Goal: Understand process/instructions

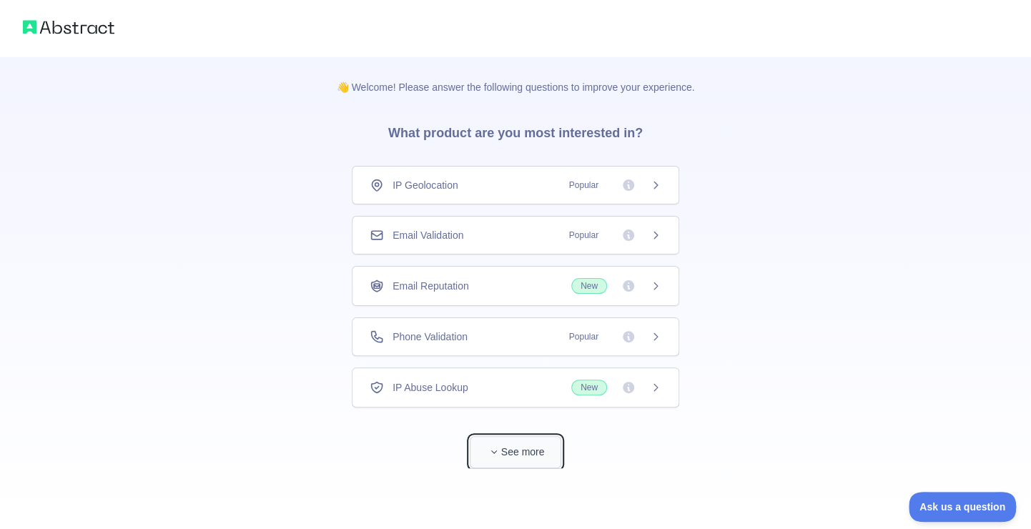
click at [494, 451] on icon "button" at bounding box center [493, 452] width 5 height 3
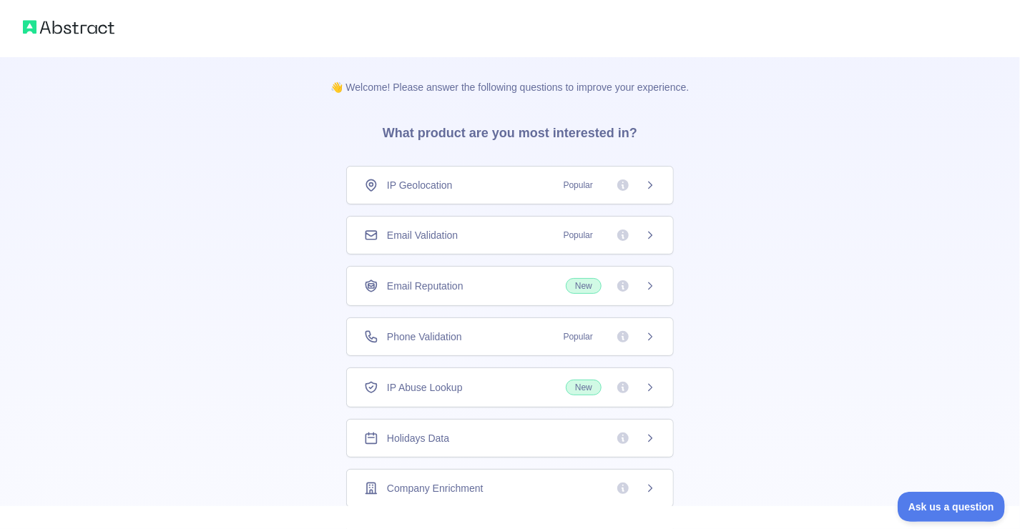
click at [488, 432] on div "Holidays Data" at bounding box center [510, 438] width 292 height 14
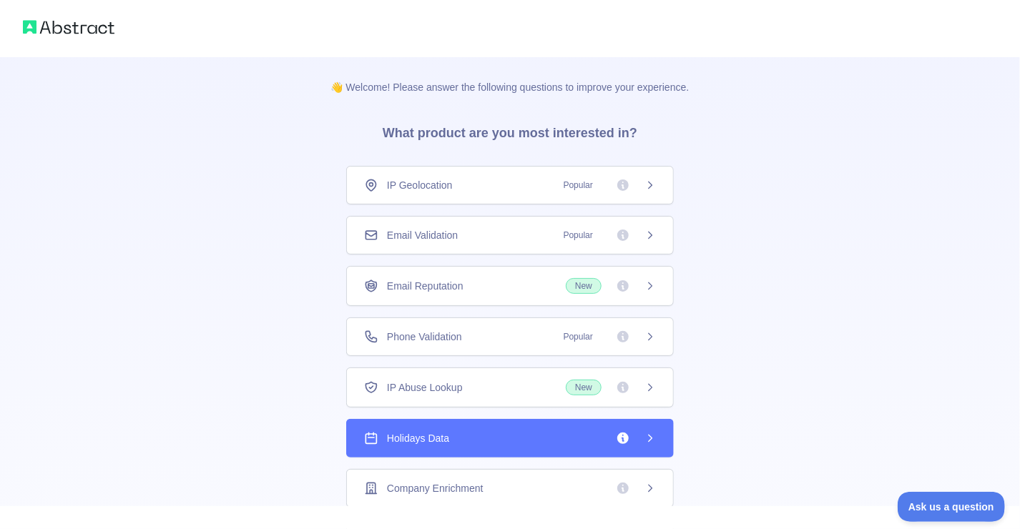
click at [644, 434] on icon at bounding box center [649, 438] width 11 height 11
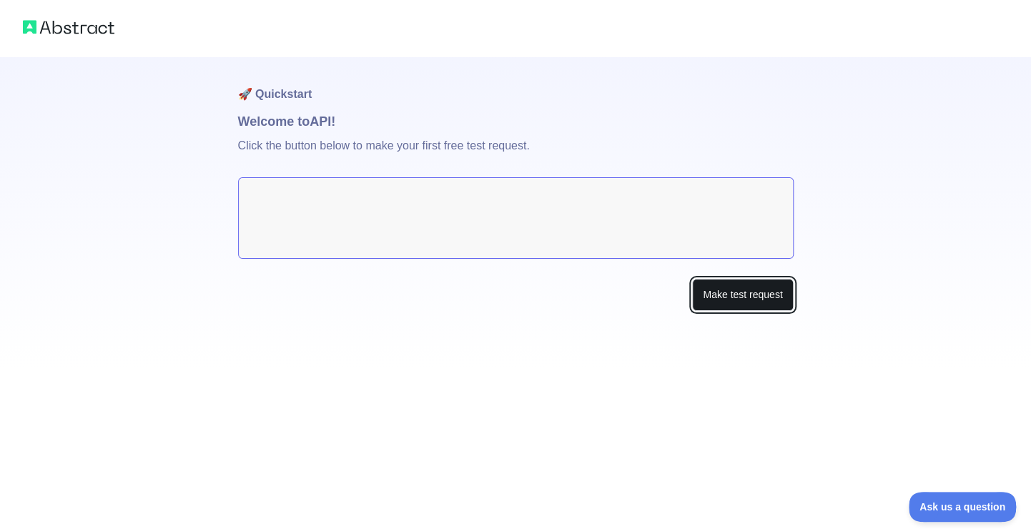
click at [724, 295] on button "Make test request" at bounding box center [742, 295] width 101 height 32
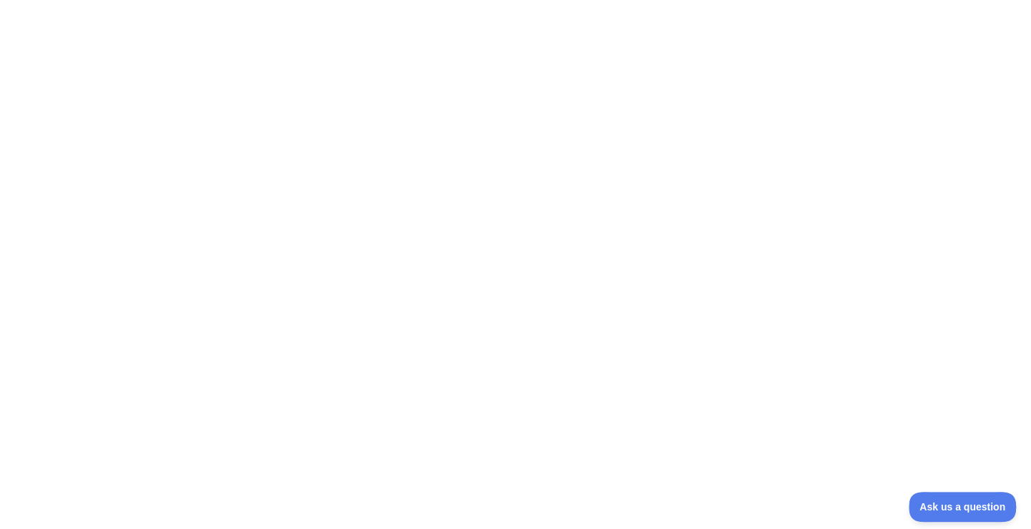
click at [559, 324] on div at bounding box center [515, 264] width 1031 height 529
click at [969, 507] on span "Ask us a question" at bounding box center [955, 505] width 107 height 10
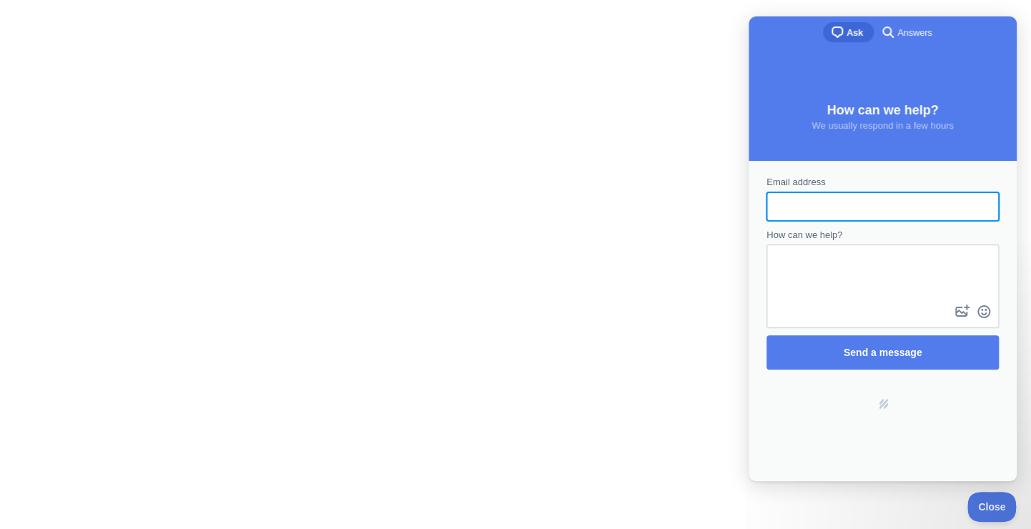
click at [591, 325] on div at bounding box center [515, 264] width 1031 height 529
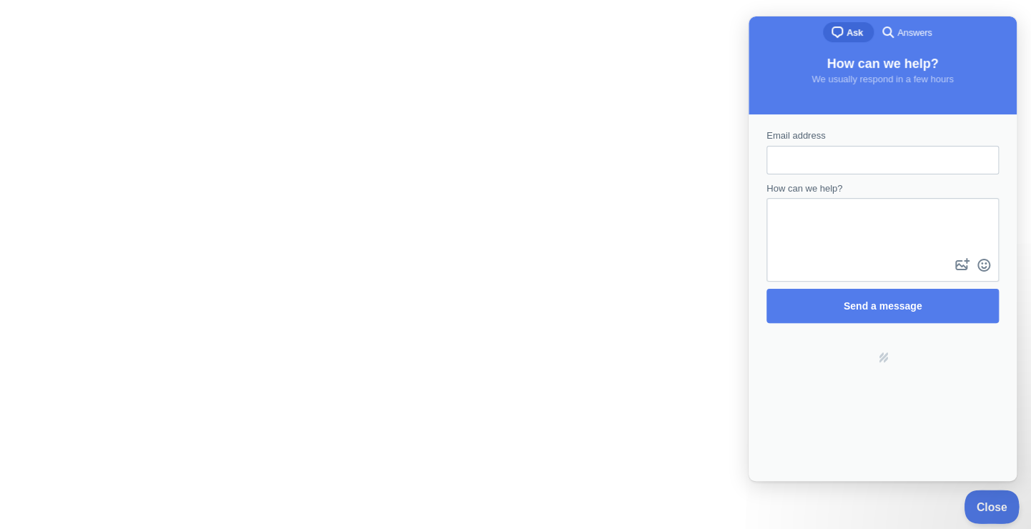
click at [978, 508] on span "Close" at bounding box center [989, 505] width 49 height 10
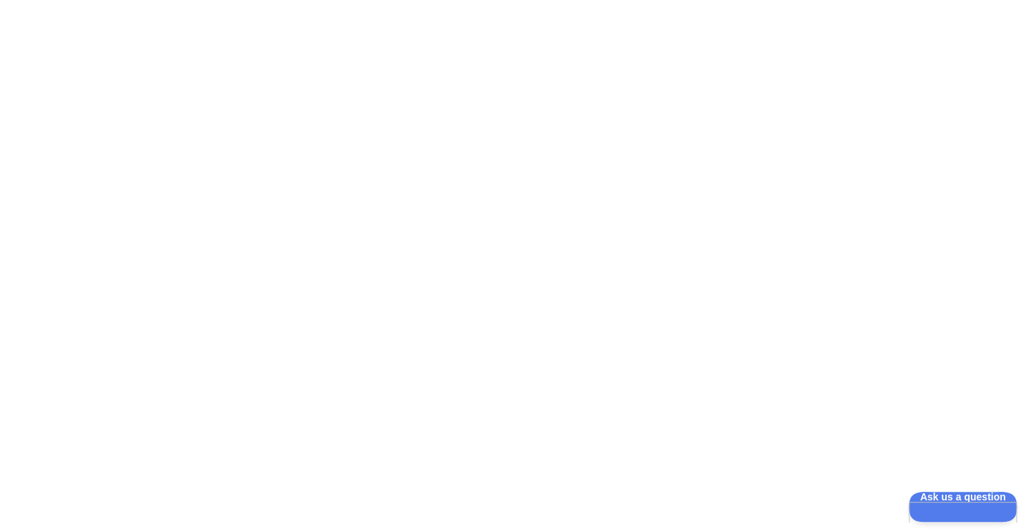
click at [621, 431] on div at bounding box center [515, 264] width 1031 height 529
